Goal: Task Accomplishment & Management: Manage account settings

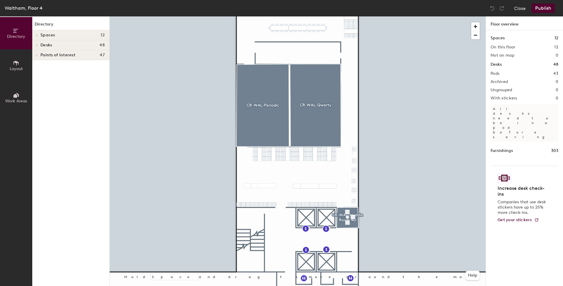
click at [254, 16] on div at bounding box center [298, 16] width 376 height 0
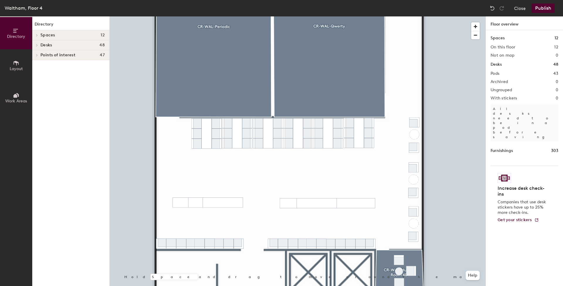
click at [377, 16] on div at bounding box center [298, 16] width 376 height 0
click at [353, 16] on div at bounding box center [298, 16] width 376 height 0
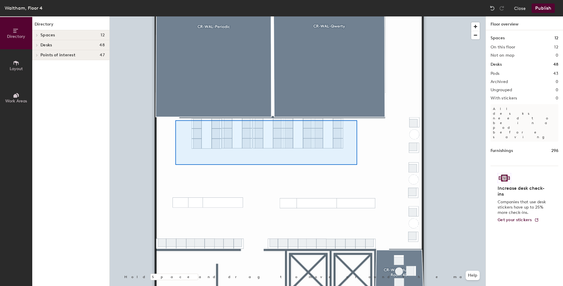
click at [175, 16] on div at bounding box center [298, 16] width 376 height 0
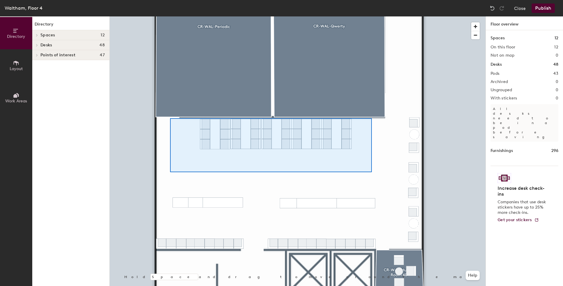
click at [170, 16] on div at bounding box center [298, 16] width 376 height 0
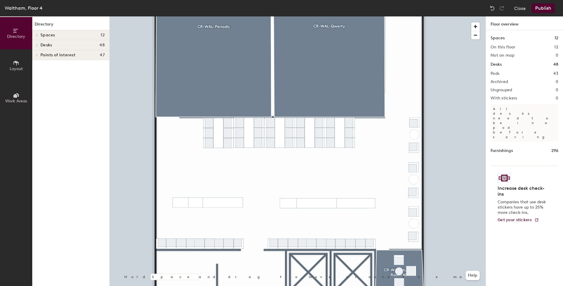
click at [30, 68] on button "Layout" at bounding box center [16, 65] width 32 height 32
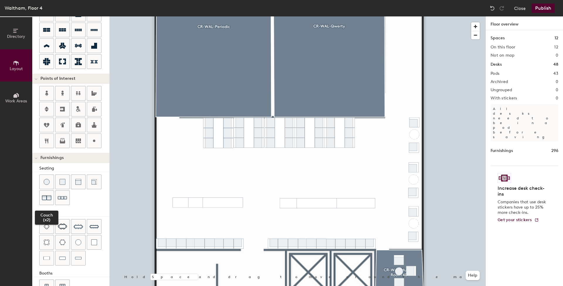
scroll to position [84, 0]
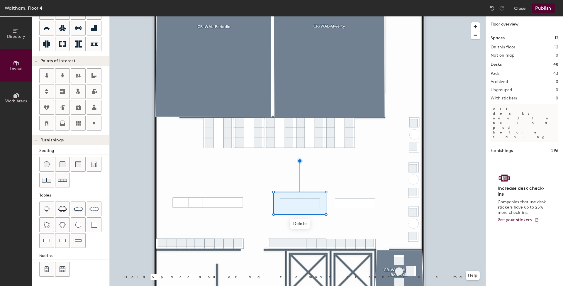
click at [351, 16] on div at bounding box center [298, 16] width 376 height 0
click at [195, 16] on div at bounding box center [298, 16] width 376 height 0
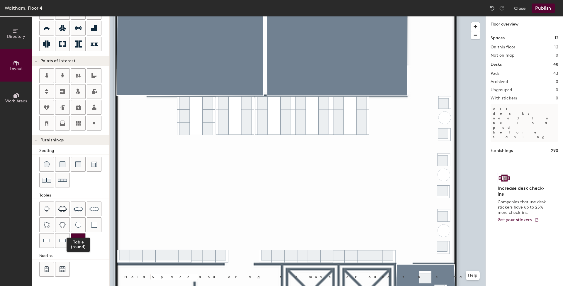
click at [80, 243] on img at bounding box center [78, 240] width 6 height 6
click at [74, 165] on div at bounding box center [78, 164] width 14 height 14
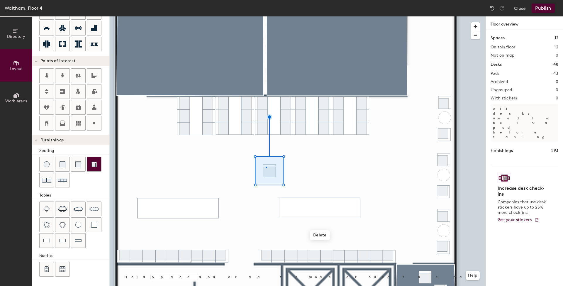
click at [266, 16] on div at bounding box center [298, 16] width 376 height 0
click at [263, 16] on div at bounding box center [298, 16] width 376 height 0
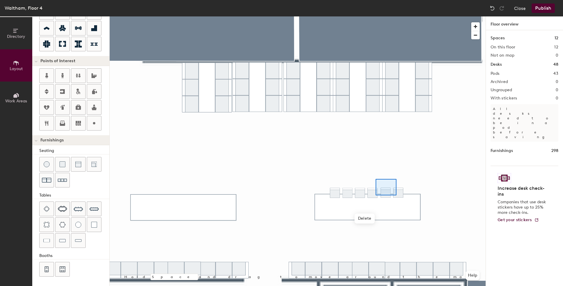
click at [375, 16] on div at bounding box center [298, 16] width 376 height 0
click at [381, 16] on div at bounding box center [298, 16] width 376 height 0
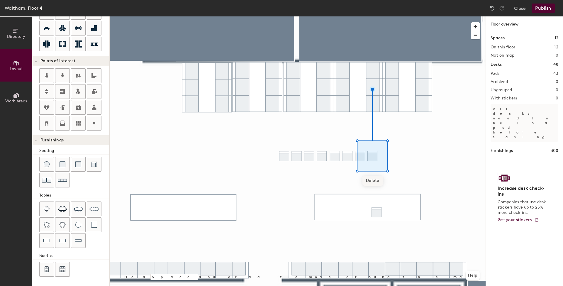
click at [396, 16] on div at bounding box center [298, 16] width 376 height 0
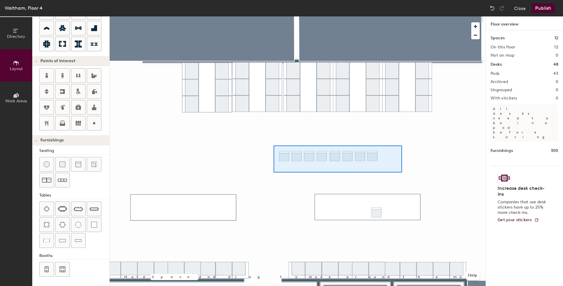
click at [273, 16] on div at bounding box center [298, 16] width 376 height 0
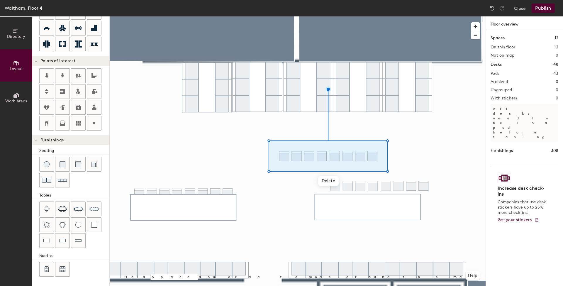
click at [448, 16] on div at bounding box center [298, 16] width 376 height 0
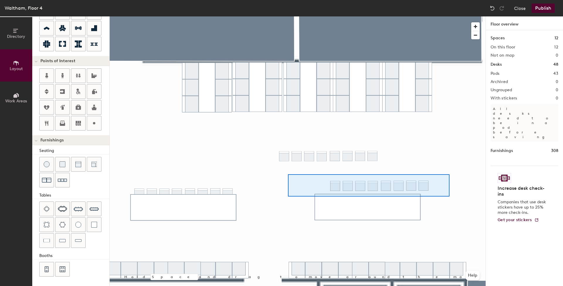
click at [288, 16] on div at bounding box center [298, 16] width 376 height 0
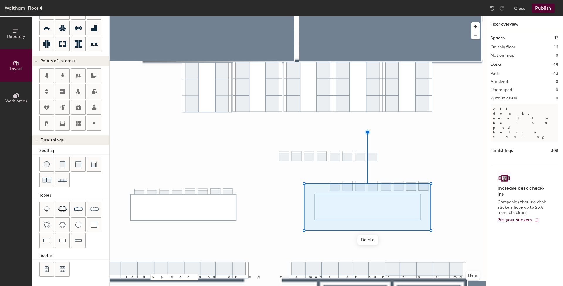
click at [440, 16] on div at bounding box center [298, 16] width 376 height 0
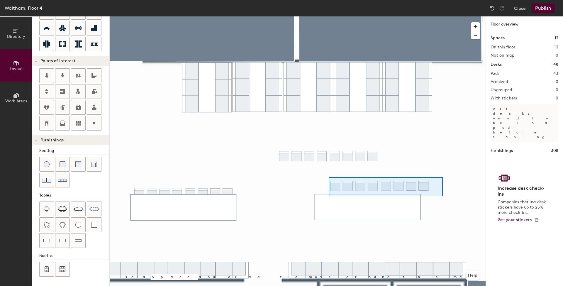
click at [329, 16] on div at bounding box center [298, 16] width 376 height 0
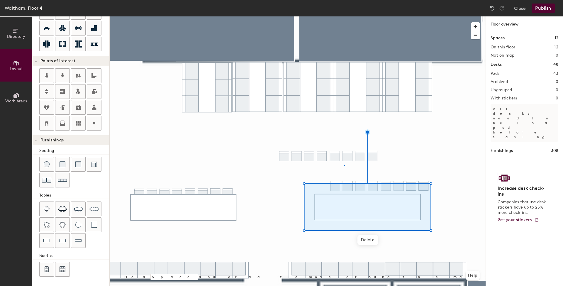
click at [344, 16] on div at bounding box center [298, 16] width 376 height 0
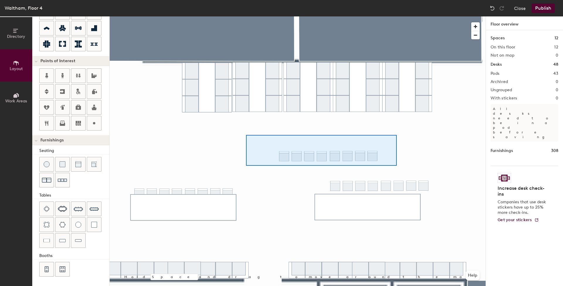
click at [246, 16] on div at bounding box center [298, 16] width 376 height 0
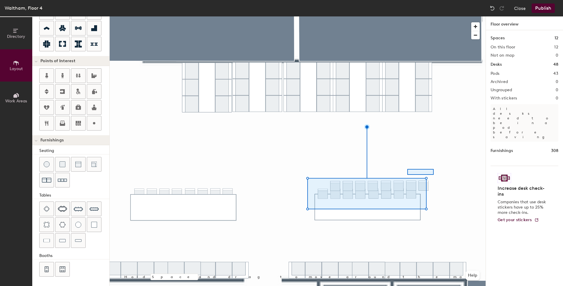
click at [405, 16] on div at bounding box center [298, 16] width 376 height 0
click at [436, 16] on div at bounding box center [298, 16] width 376 height 0
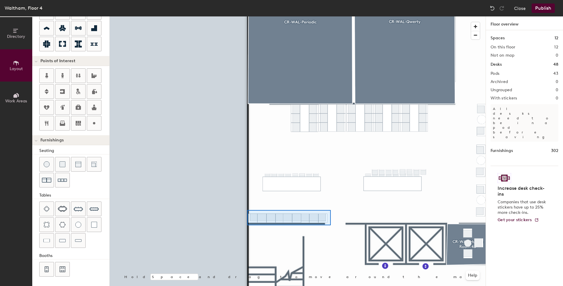
click at [248, 16] on div at bounding box center [298, 16] width 376 height 0
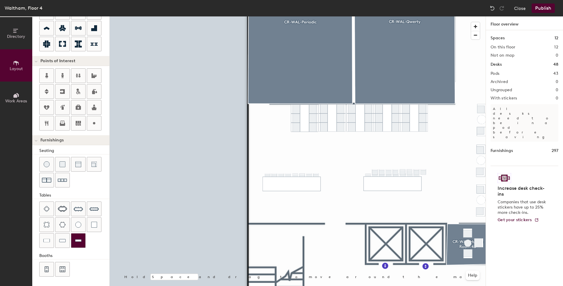
click at [82, 239] on div at bounding box center [78, 240] width 14 height 14
click at [253, 16] on div at bounding box center [298, 16] width 376 height 0
click at [315, 16] on div at bounding box center [298, 16] width 376 height 0
click at [353, 16] on div at bounding box center [298, 16] width 376 height 0
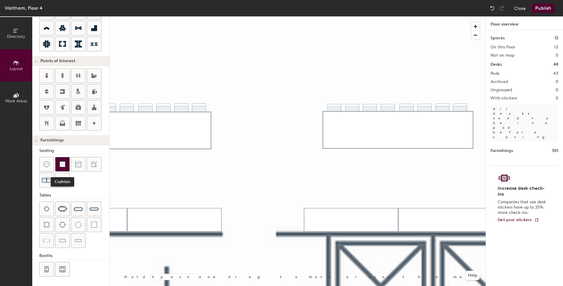
click at [67, 165] on div at bounding box center [62, 164] width 14 height 14
click at [468, 273] on button "Help" at bounding box center [472, 275] width 14 height 9
click at [418, 16] on div at bounding box center [298, 16] width 376 height 0
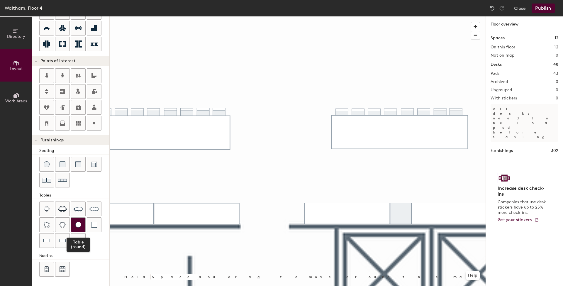
click at [79, 224] on img at bounding box center [78, 225] width 6 height 6
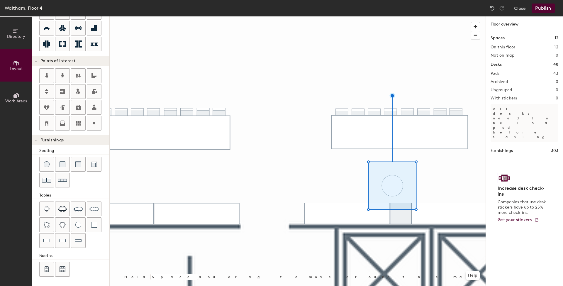
type input "20"
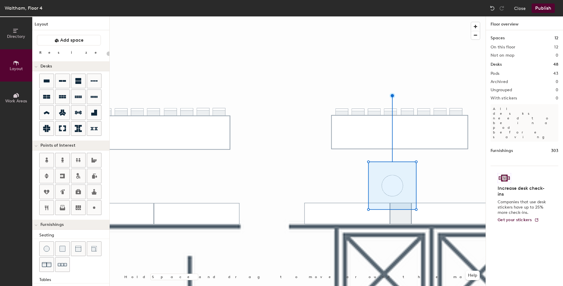
scroll to position [84, 0]
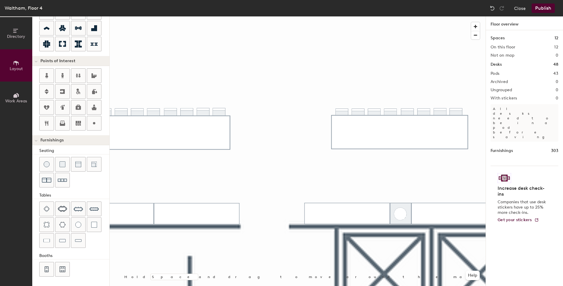
click at [401, 16] on div at bounding box center [298, 16] width 376 height 0
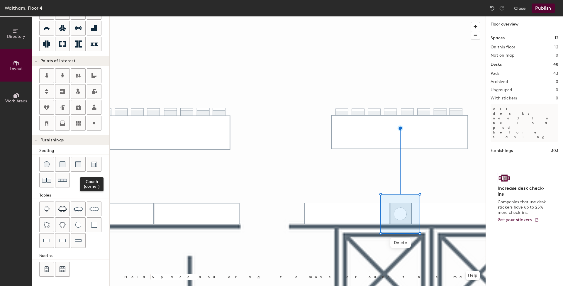
drag, startPoint x: 99, startPoint y: 163, endPoint x: 105, endPoint y: 158, distance: 7.6
click at [99, 163] on div at bounding box center [94, 164] width 14 height 14
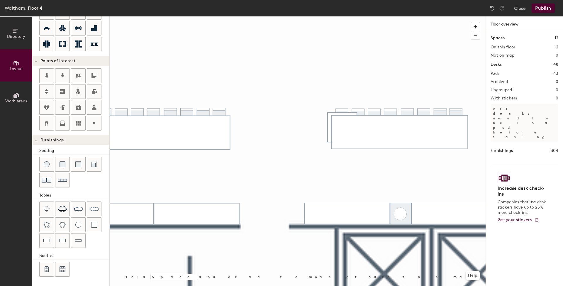
click at [328, 16] on div at bounding box center [298, 16] width 376 height 0
click at [334, 16] on div at bounding box center [298, 16] width 376 height 0
click at [353, 16] on div at bounding box center [298, 16] width 376 height 0
click at [363, 16] on div at bounding box center [298, 16] width 376 height 0
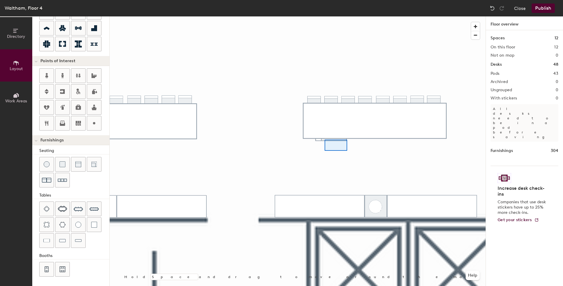
click at [324, 16] on div at bounding box center [298, 16] width 376 height 0
click at [275, 16] on div at bounding box center [298, 16] width 376 height 0
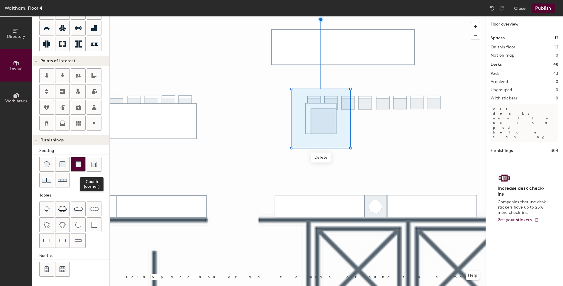
click at [79, 168] on div at bounding box center [78, 164] width 14 height 14
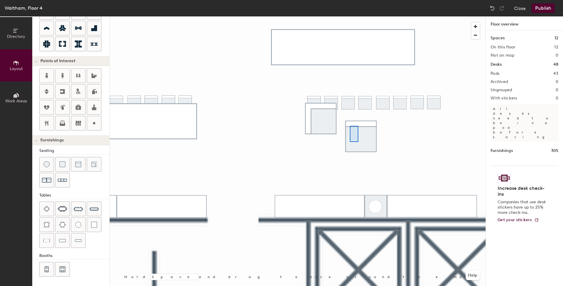
click at [350, 16] on div at bounding box center [298, 16] width 376 height 0
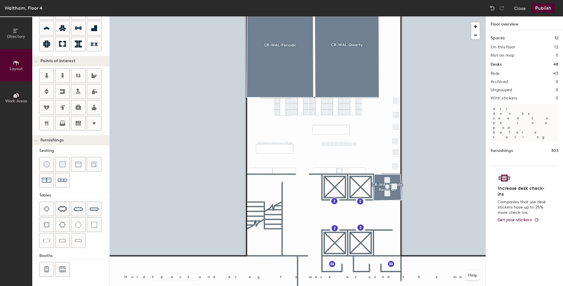
click at [392, 0] on html "Skip navigation Schedule Office People Analytics Visits Deliveries Services Man…" at bounding box center [281, 143] width 563 height 286
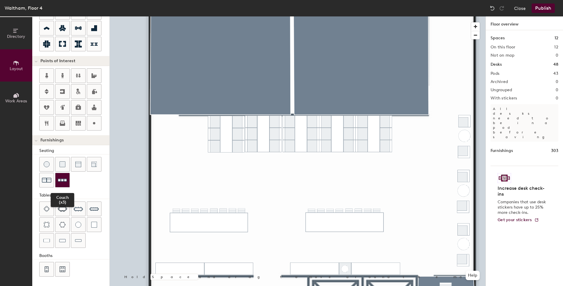
click at [62, 180] on img at bounding box center [62, 180] width 9 height 9
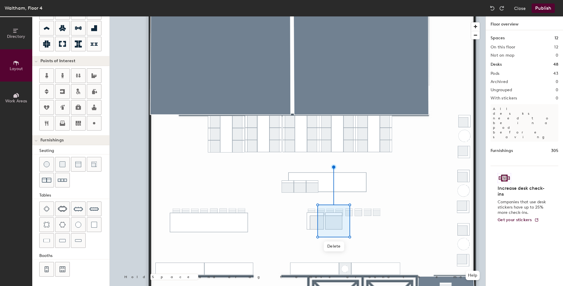
click at [351, 16] on div at bounding box center [298, 16] width 376 height 0
click at [341, 16] on div at bounding box center [298, 16] width 376 height 0
click at [340, 16] on div at bounding box center [298, 16] width 376 height 0
click at [272, 16] on div at bounding box center [298, 16] width 376 height 0
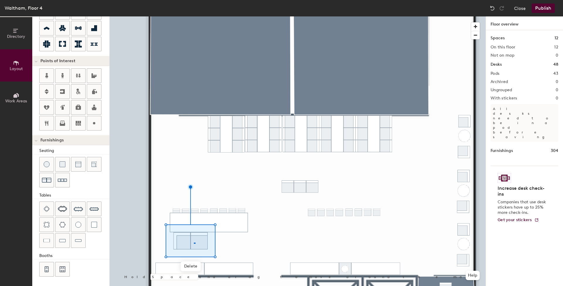
click at [194, 16] on div at bounding box center [298, 16] width 376 height 0
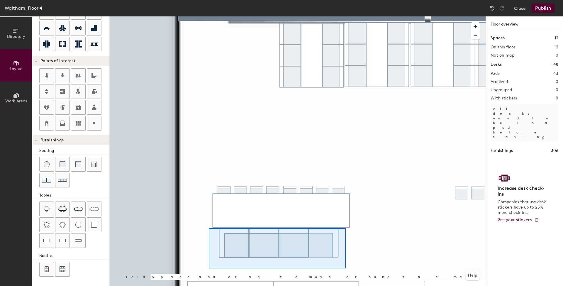
click at [209, 16] on div at bounding box center [298, 16] width 376 height 0
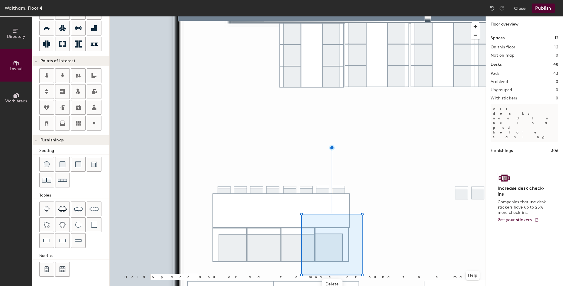
click at [399, 16] on div at bounding box center [298, 16] width 376 height 0
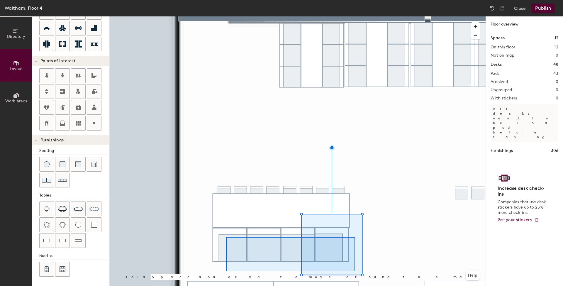
click at [217, 16] on div at bounding box center [298, 16] width 376 height 0
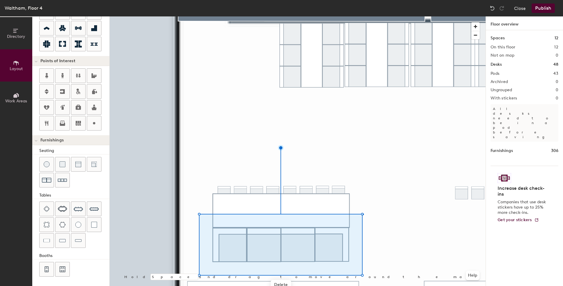
click at [363, 16] on div at bounding box center [298, 16] width 376 height 0
click at [365, 16] on div at bounding box center [298, 16] width 376 height 0
click at [367, 16] on div at bounding box center [298, 16] width 376 height 0
drag, startPoint x: 363, startPoint y: 214, endPoint x: 367, endPoint y: 213, distance: 3.9
click at [367, 213] on div at bounding box center [366, 213] width 1 height 1
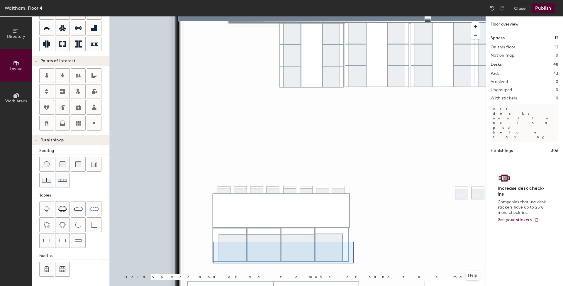
click at [213, 16] on div at bounding box center [298, 16] width 376 height 0
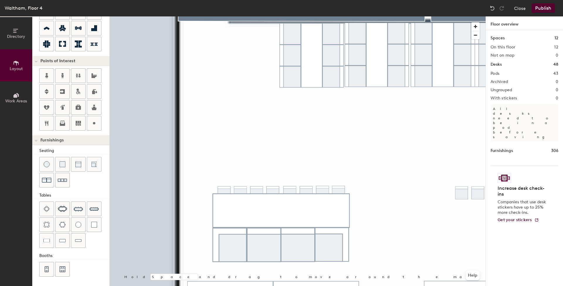
scroll to position [0, 0]
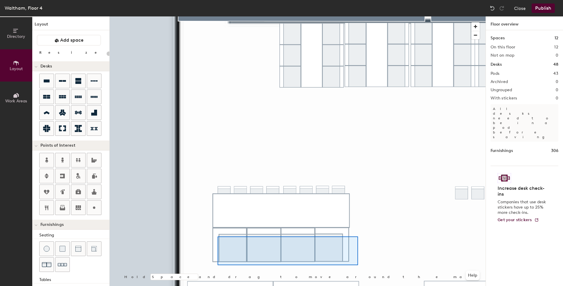
click at [217, 16] on div at bounding box center [298, 16] width 376 height 0
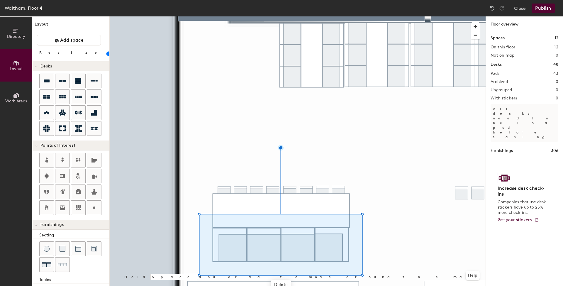
click at [106, 51] on input "range" at bounding box center [106, 53] width 0 height 5
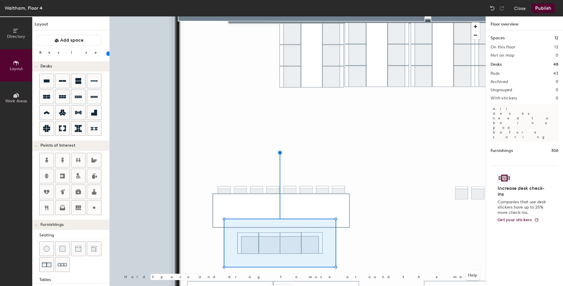
click at [106, 52] on input "range" at bounding box center [106, 53] width 0 height 5
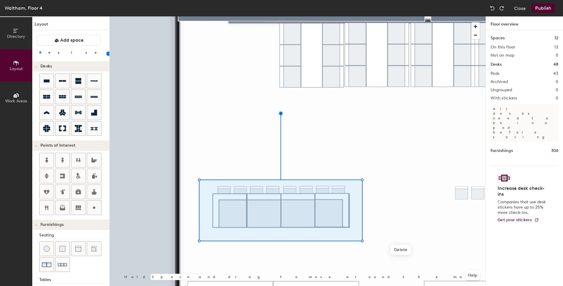
click at [468, 16] on div at bounding box center [298, 16] width 376 height 0
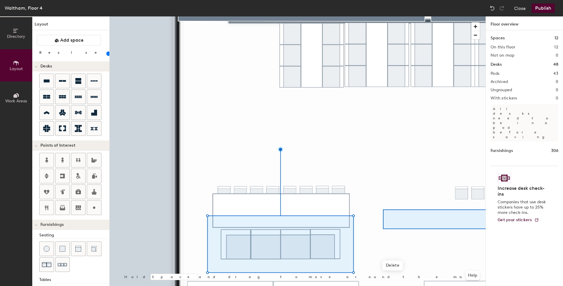
click at [489, 210] on div "Directory Layout Work Areas Layout Add space Resize Desks Points of Interest Fu…" at bounding box center [281, 150] width 563 height 269
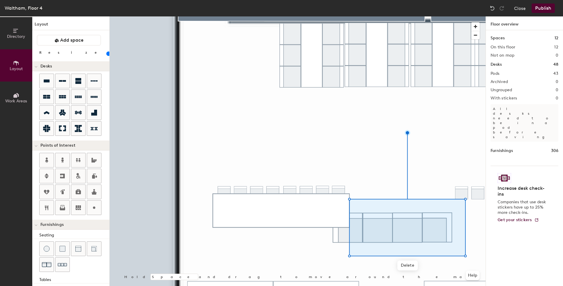
click at [363, 16] on div at bounding box center [298, 16] width 376 height 0
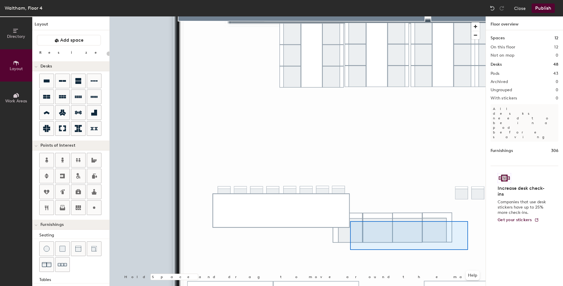
click at [350, 16] on div at bounding box center [298, 16] width 376 height 0
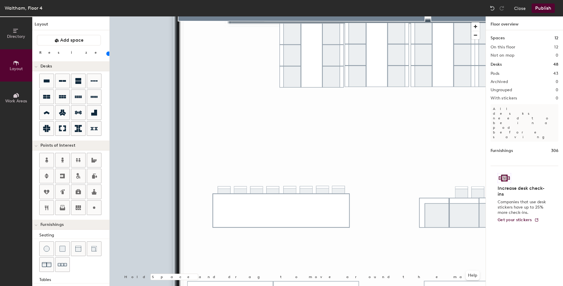
click at [501, 205] on div "Directory Layout Work Areas Layout Add space Resize Desks Points of Interest Fu…" at bounding box center [281, 150] width 563 height 269
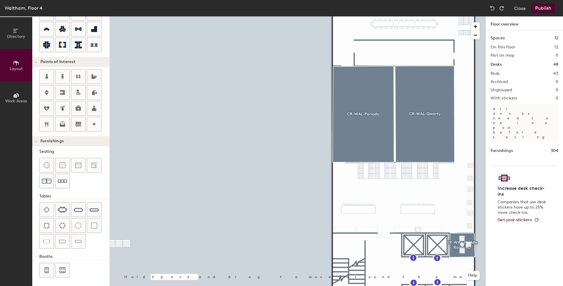
scroll to position [84, 0]
click at [46, 242] on img at bounding box center [46, 241] width 6 height 6
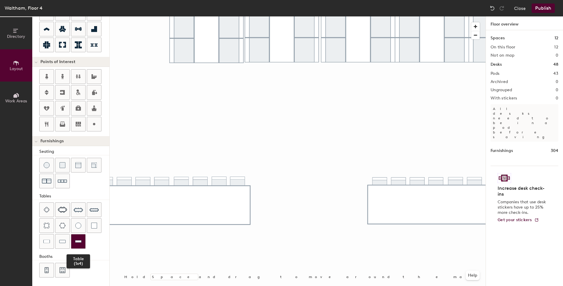
click at [80, 242] on img at bounding box center [78, 241] width 6 height 6
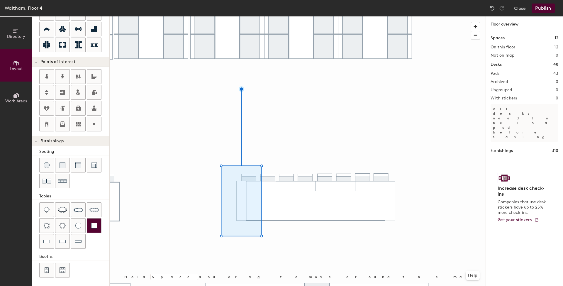
click at [429, 16] on div at bounding box center [298, 16] width 376 height 0
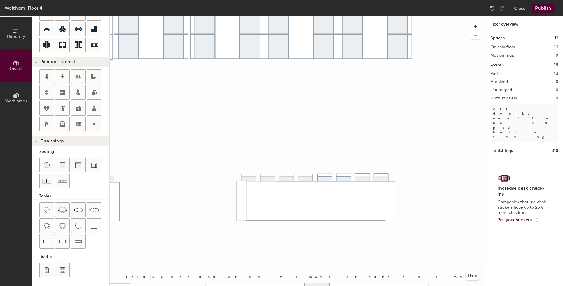
click at [538, 5] on button "Publish" at bounding box center [542, 8] width 23 height 9
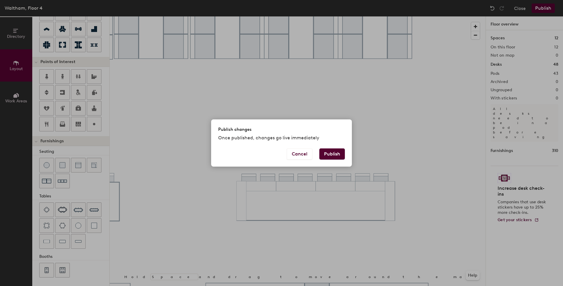
click at [323, 152] on button "Publish" at bounding box center [331, 153] width 25 height 11
type input "20"
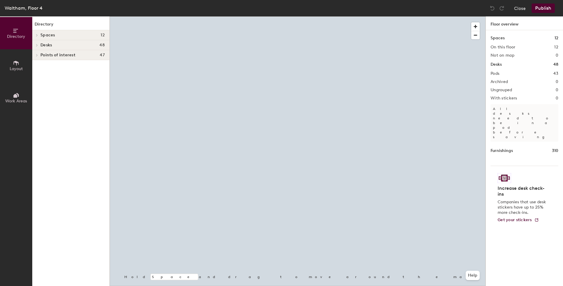
click at [399, 16] on div at bounding box center [298, 16] width 376 height 0
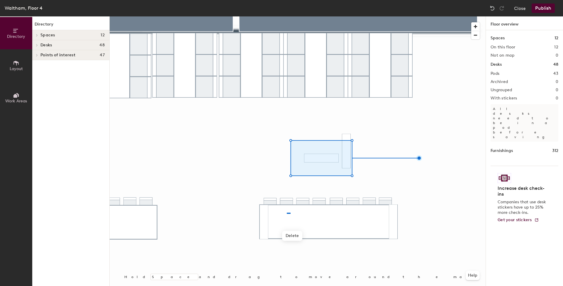
click at [286, 16] on div at bounding box center [298, 16] width 376 height 0
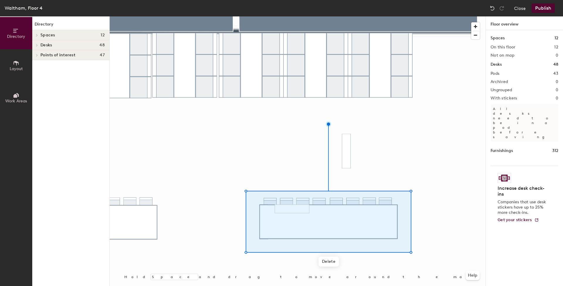
click at [293, 16] on div at bounding box center [298, 16] width 376 height 0
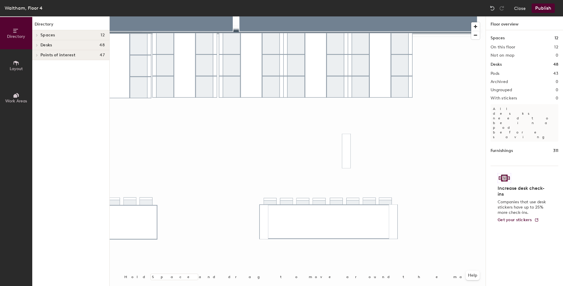
click at [348, 16] on div at bounding box center [298, 16] width 376 height 0
click at [331, 16] on div at bounding box center [298, 16] width 376 height 0
click at [396, 16] on div at bounding box center [298, 16] width 376 height 0
click at [389, 16] on div at bounding box center [298, 16] width 376 height 0
click at [18, 66] on icon at bounding box center [16, 63] width 6 height 6
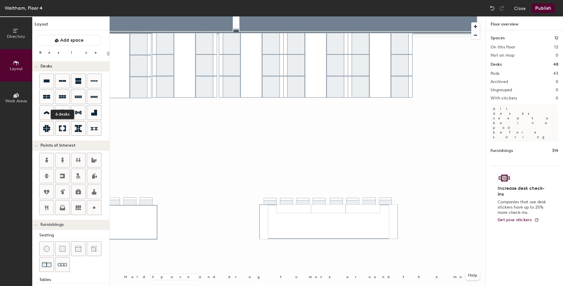
scroll to position [84, 0]
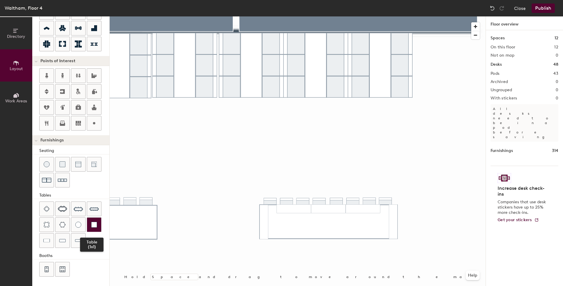
click at [98, 230] on div at bounding box center [94, 224] width 14 height 14
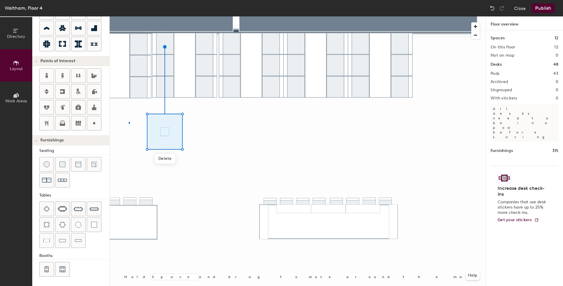
click at [129, 16] on div at bounding box center [298, 16] width 376 height 0
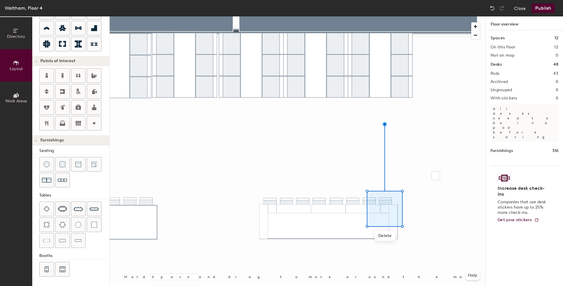
click at [422, 16] on div at bounding box center [298, 16] width 376 height 0
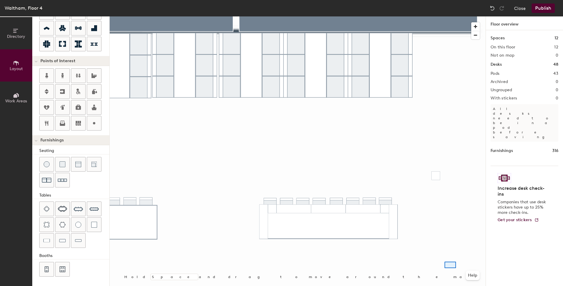
click at [431, 16] on div at bounding box center [298, 16] width 376 height 0
click at [542, 9] on button "Publish" at bounding box center [542, 8] width 23 height 9
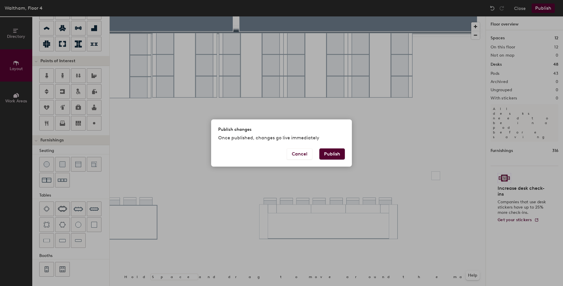
click at [332, 154] on button "Publish" at bounding box center [331, 153] width 25 height 11
type input "20"
